Goal: Task Accomplishment & Management: Complete application form

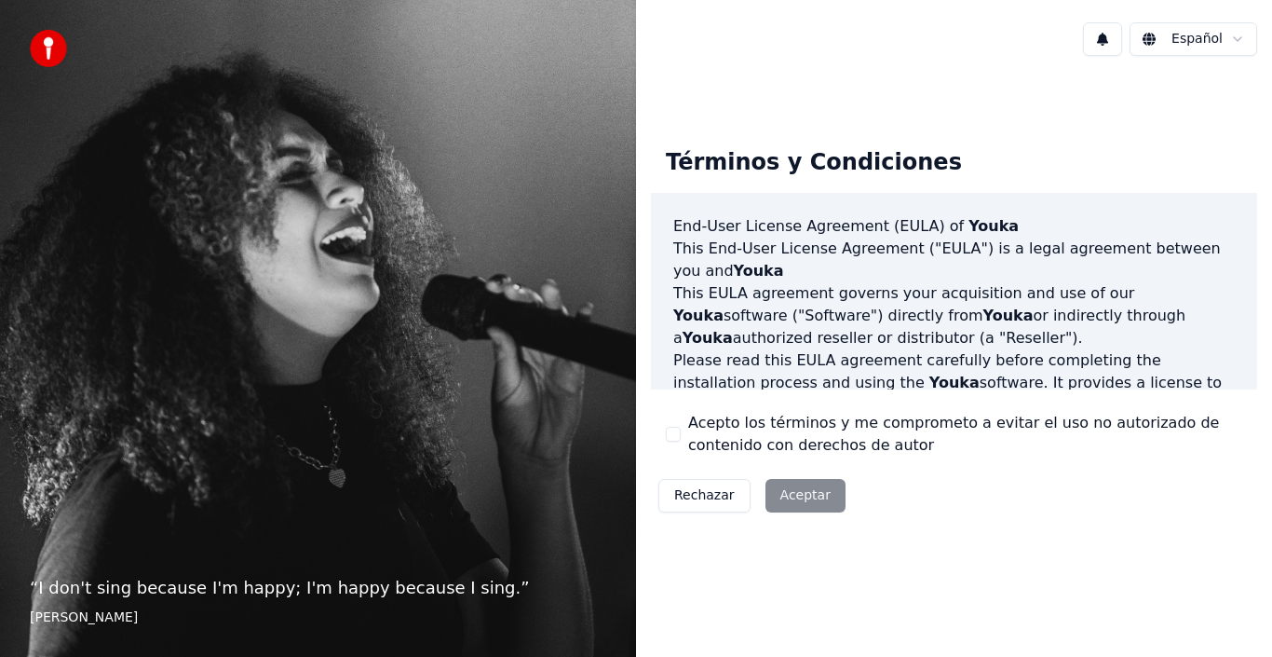
click at [782, 486] on div "Rechazar Aceptar" at bounding box center [752, 495] width 202 height 48
click at [684, 444] on div "Acepto los términos y me comprometo a evitar el uso no autorizado de contenido …" at bounding box center [954, 434] width 576 height 45
click at [677, 438] on button "Acepto los términos y me comprometo a evitar el uso no autorizado de contenido …" at bounding box center [673, 433] width 15 height 15
click at [792, 492] on button "Aceptar" at bounding box center [805, 496] width 80 height 34
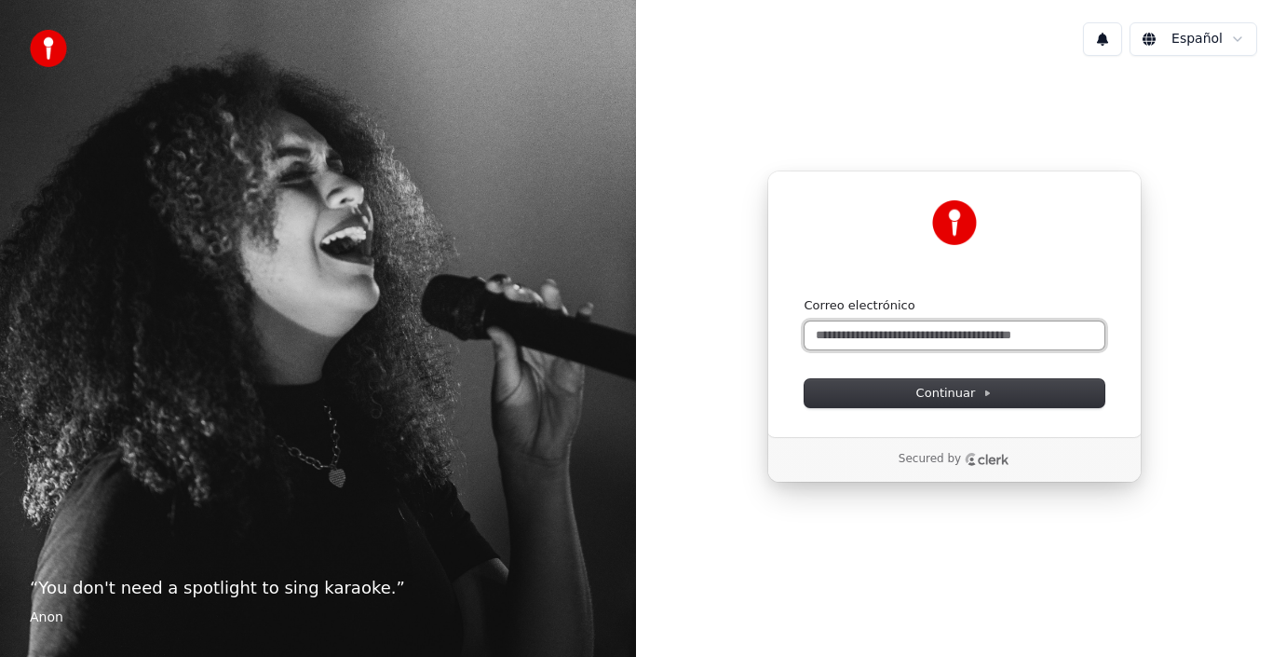
click at [852, 332] on input "Correo electrónico" at bounding box center [955, 335] width 300 height 28
